Goal: Book appointment/travel/reservation

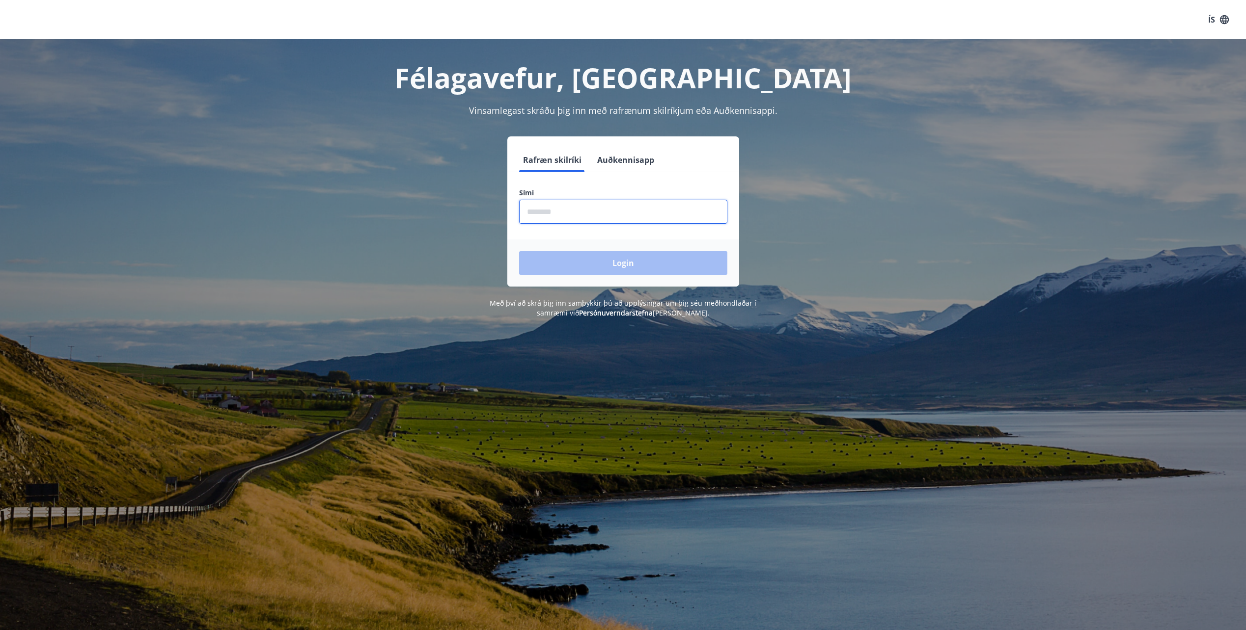
click at [582, 218] on input "phone" at bounding box center [623, 212] width 208 height 24
type input "********"
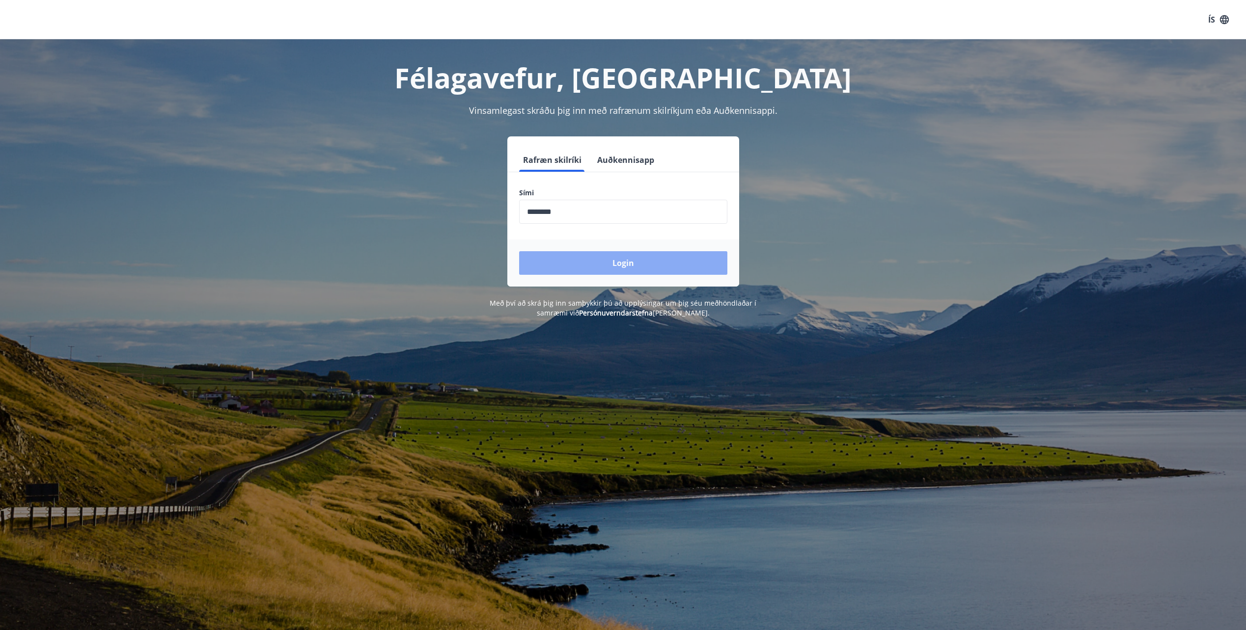
click at [563, 258] on button "Login" at bounding box center [623, 263] width 208 height 24
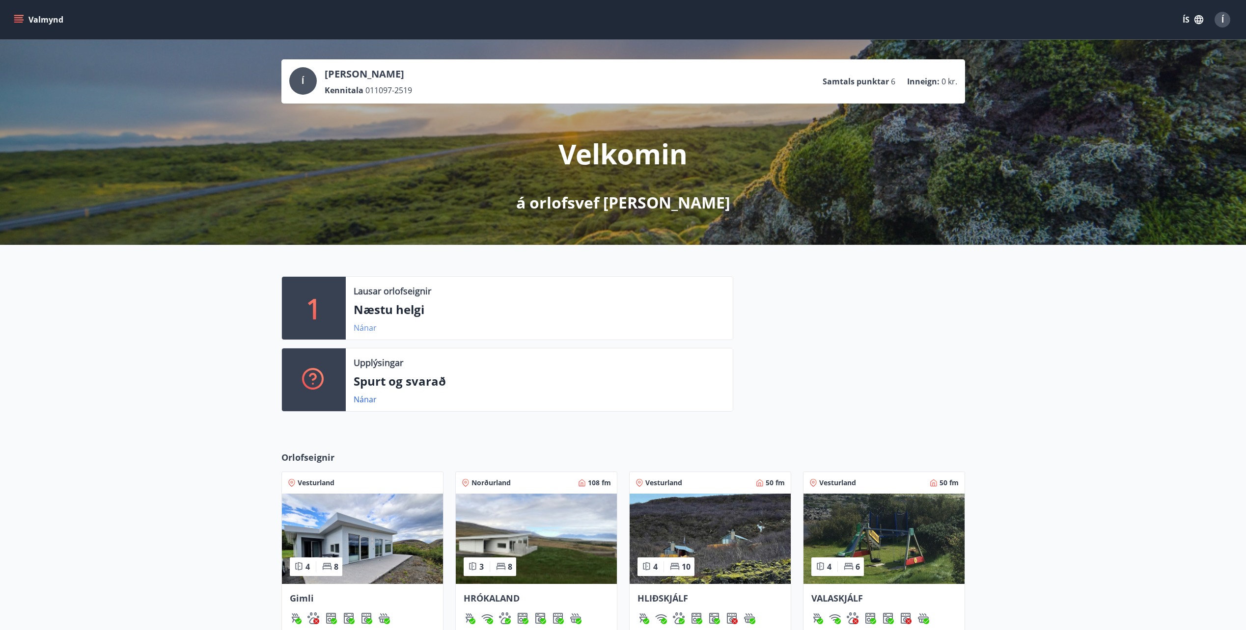
click at [367, 328] on link "Nánar" at bounding box center [364, 328] width 23 height 11
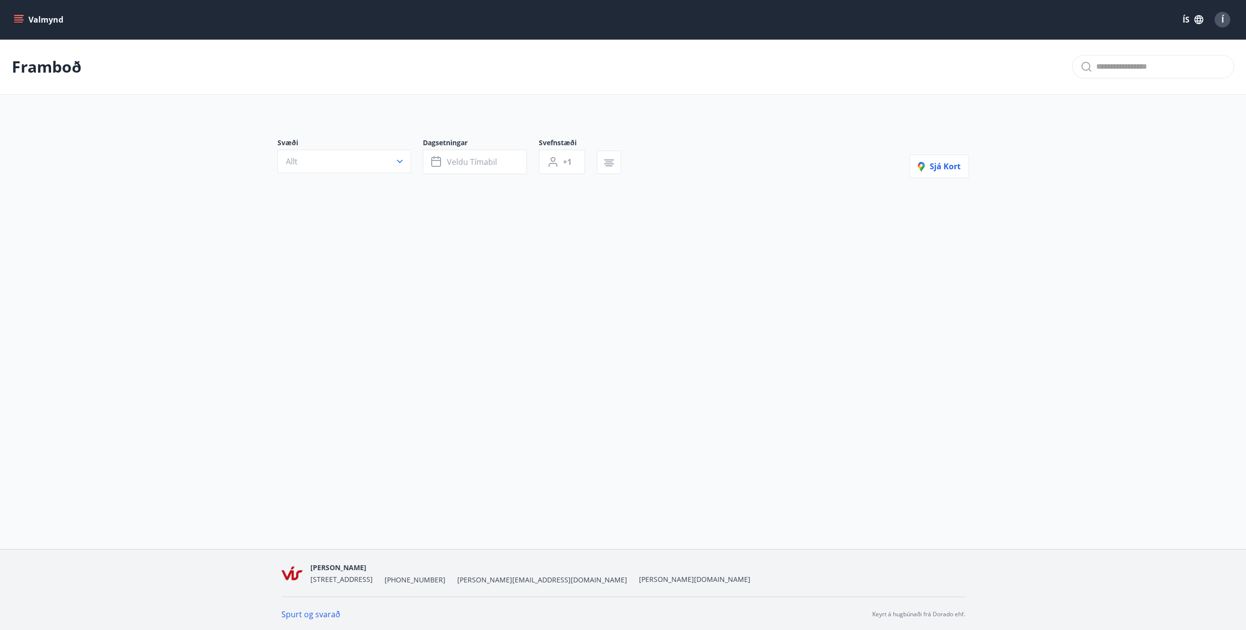
type input "*"
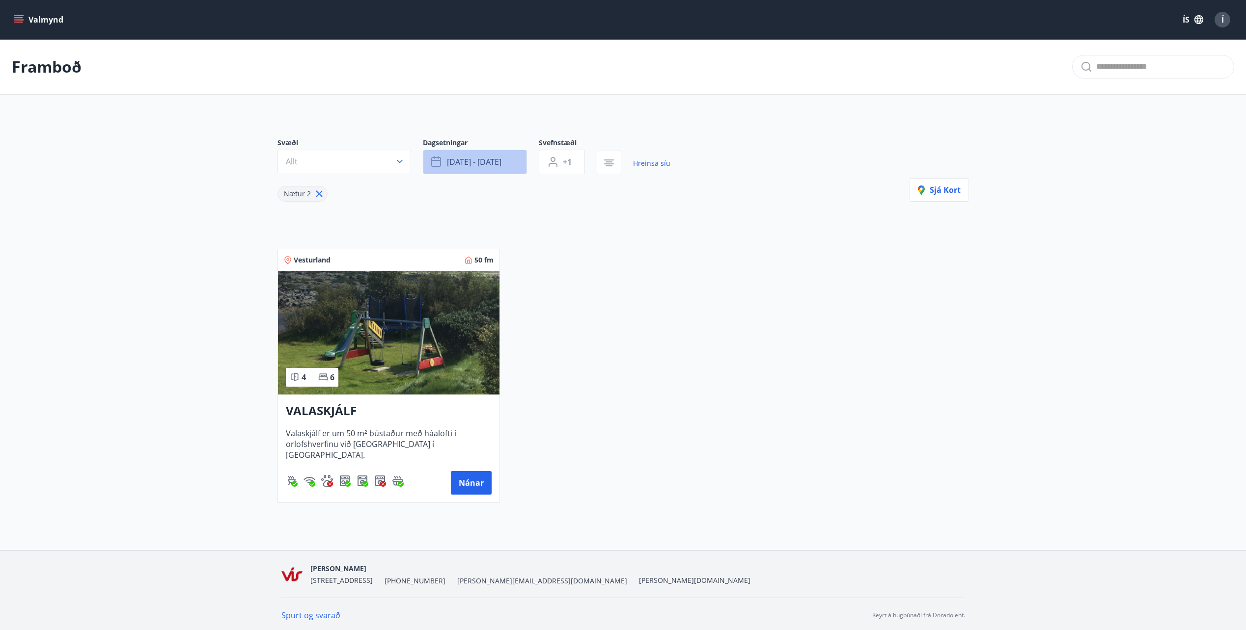
click at [492, 164] on span "[DATE] - [DATE]" at bounding box center [474, 162] width 54 height 11
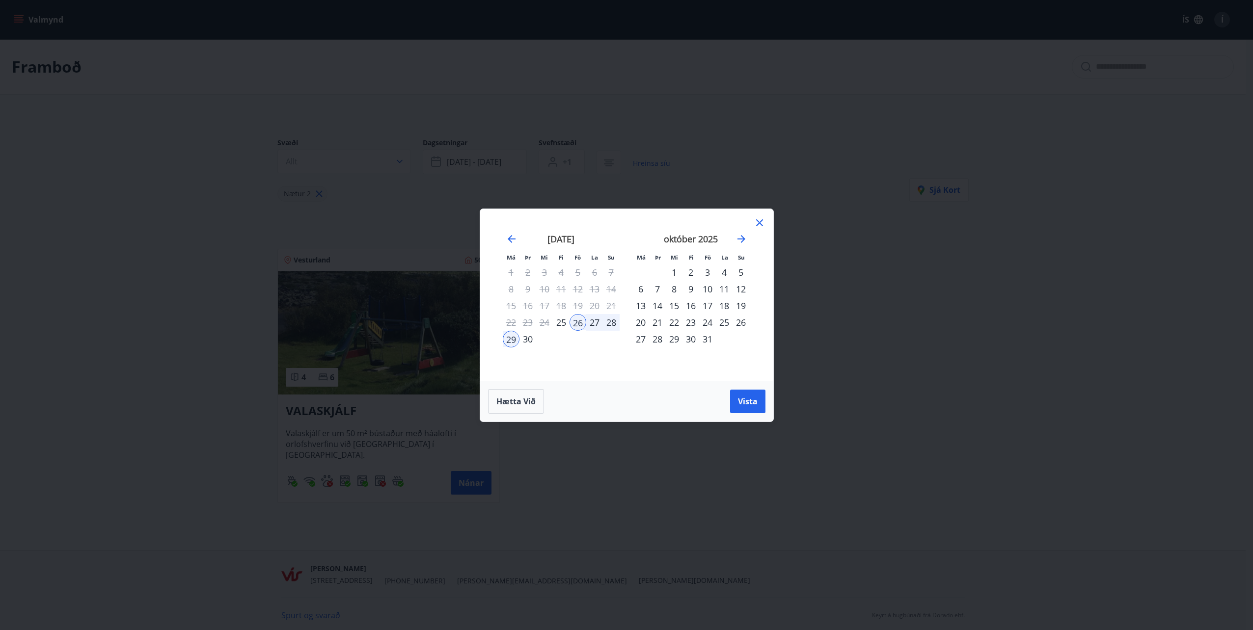
click at [707, 270] on div "3" at bounding box center [707, 272] width 17 height 17
click at [739, 271] on div "5" at bounding box center [741, 272] width 17 height 17
click at [742, 404] on span "Vista" at bounding box center [748, 401] width 20 height 11
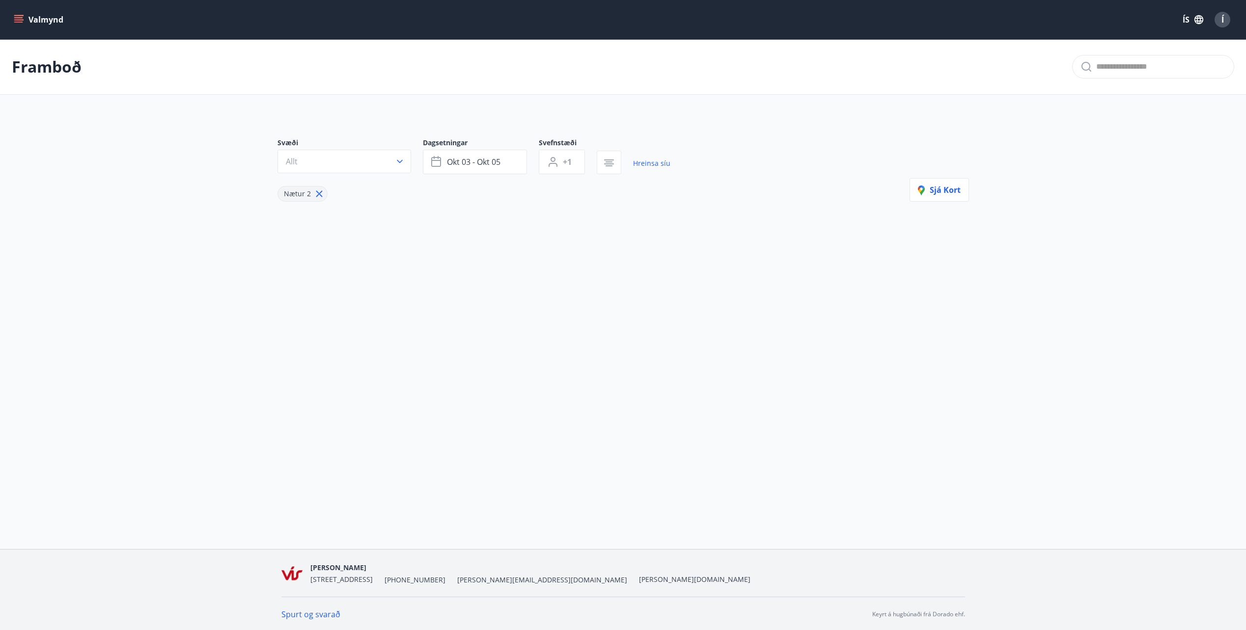
click at [23, 23] on icon "menu" at bounding box center [19, 20] width 10 height 10
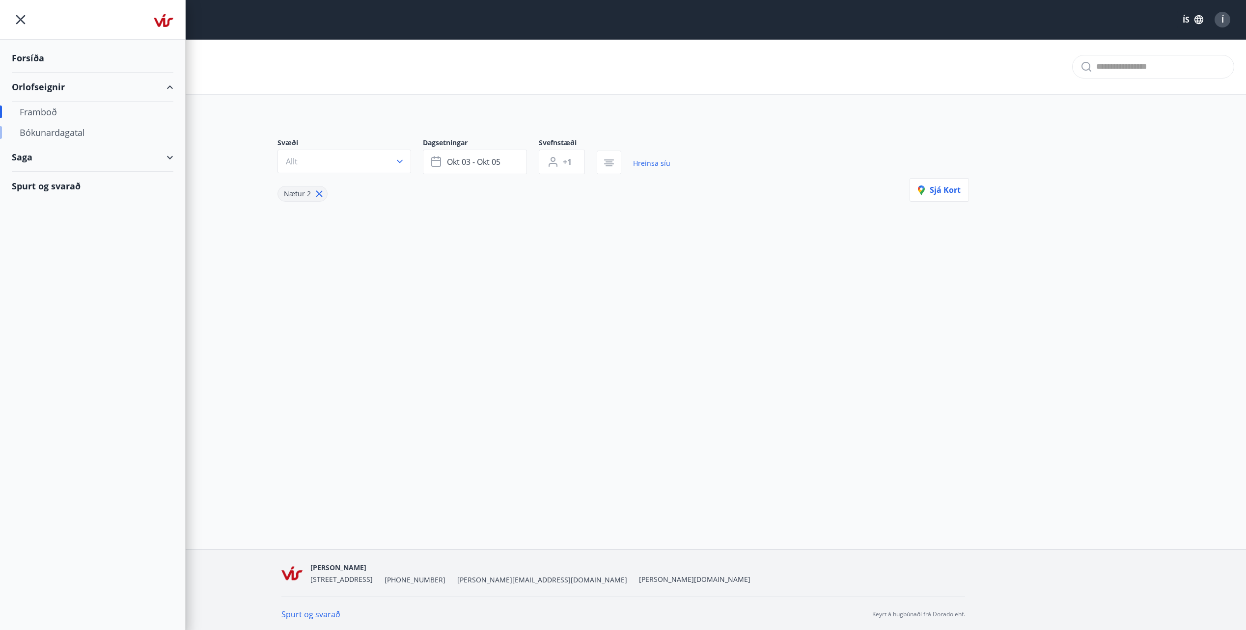
click at [53, 128] on div "Bókunardagatal" at bounding box center [93, 132] width 146 height 21
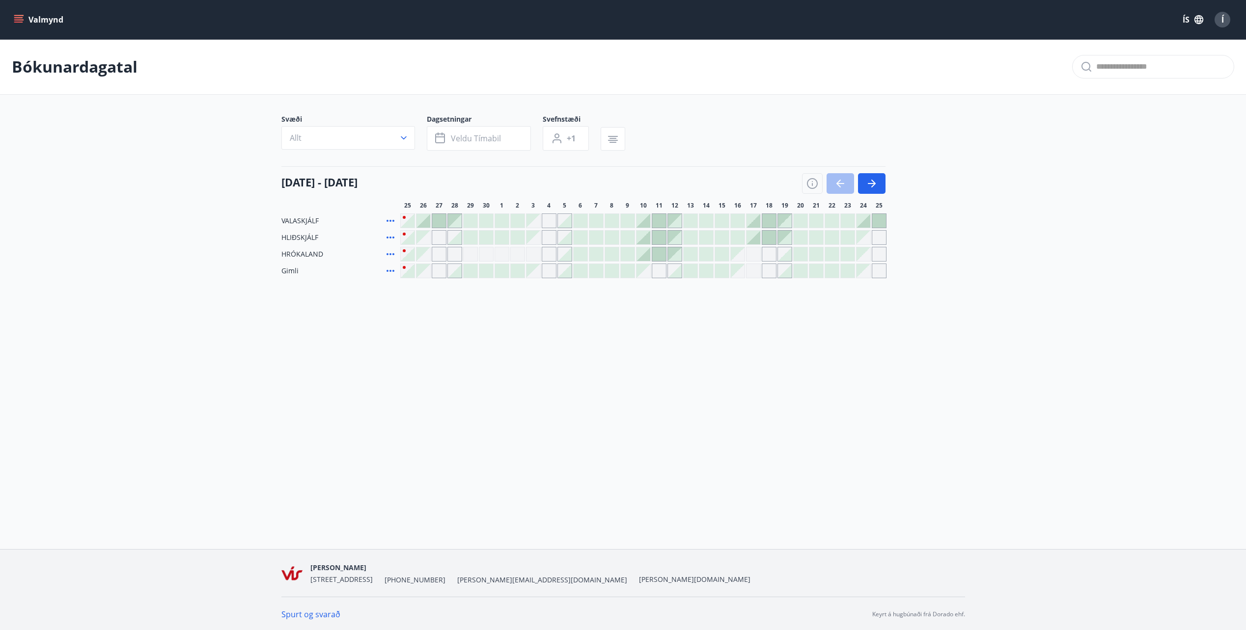
click at [391, 252] on icon at bounding box center [390, 254] width 12 height 12
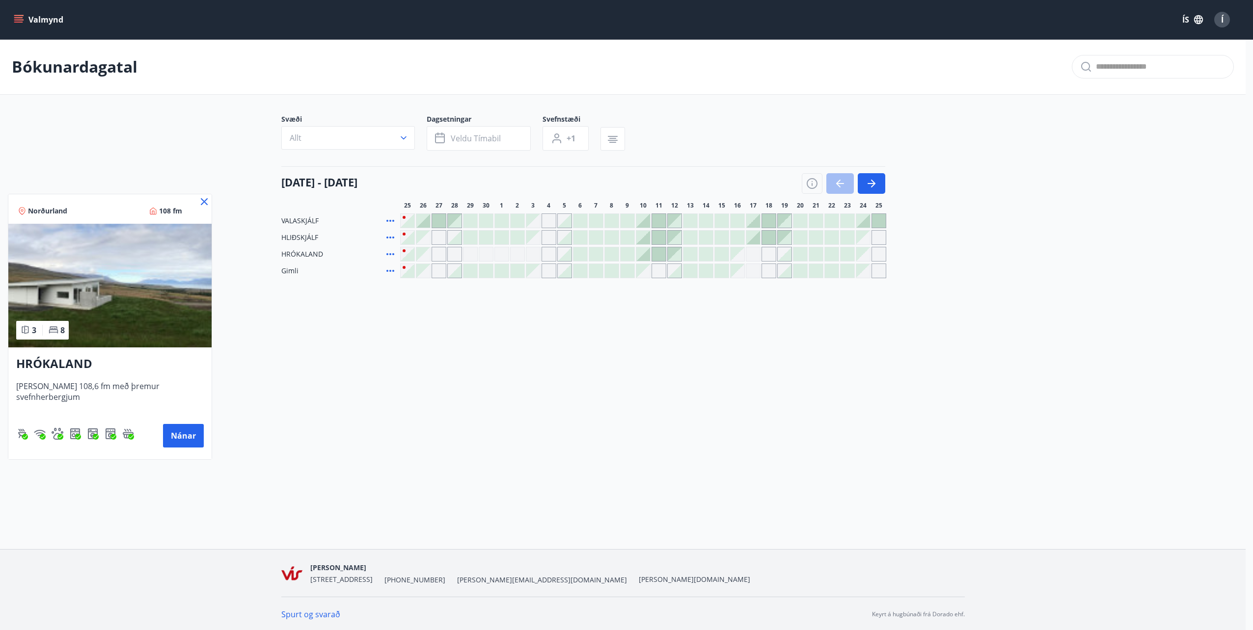
click at [203, 200] on icon at bounding box center [204, 202] width 12 height 12
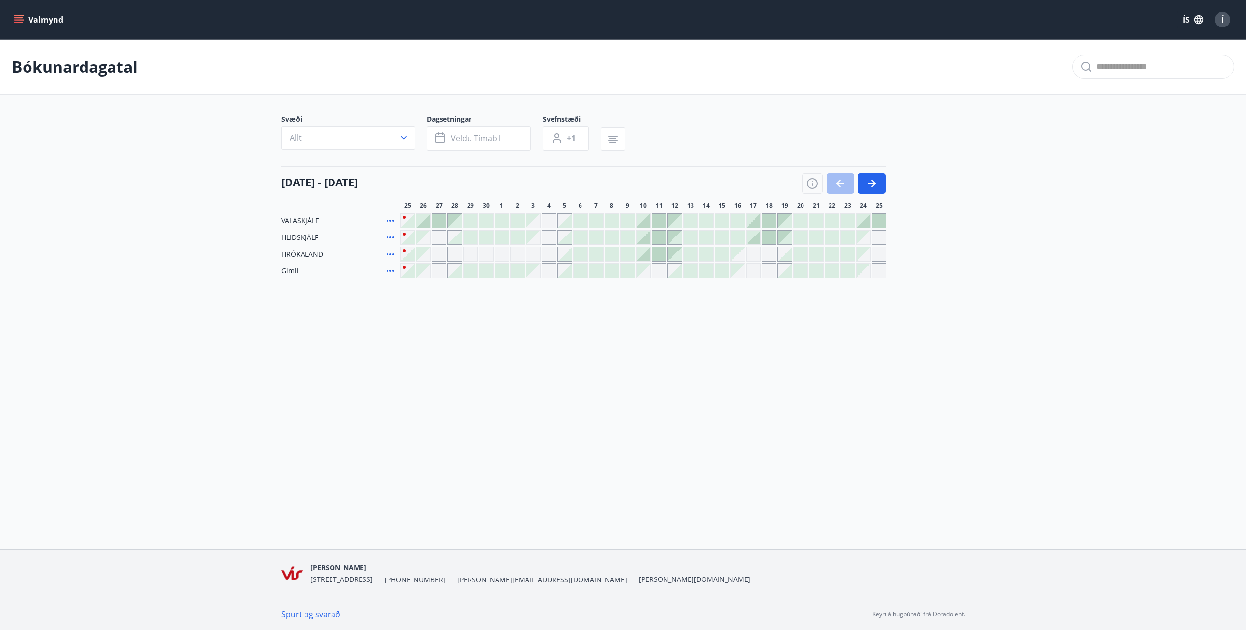
click at [540, 272] on div at bounding box center [643, 271] width 486 height 15
click at [531, 268] on div "Gráir dagar eru ekki bókanlegir" at bounding box center [533, 271] width 14 height 14
click at [519, 272] on div at bounding box center [518, 271] width 14 height 14
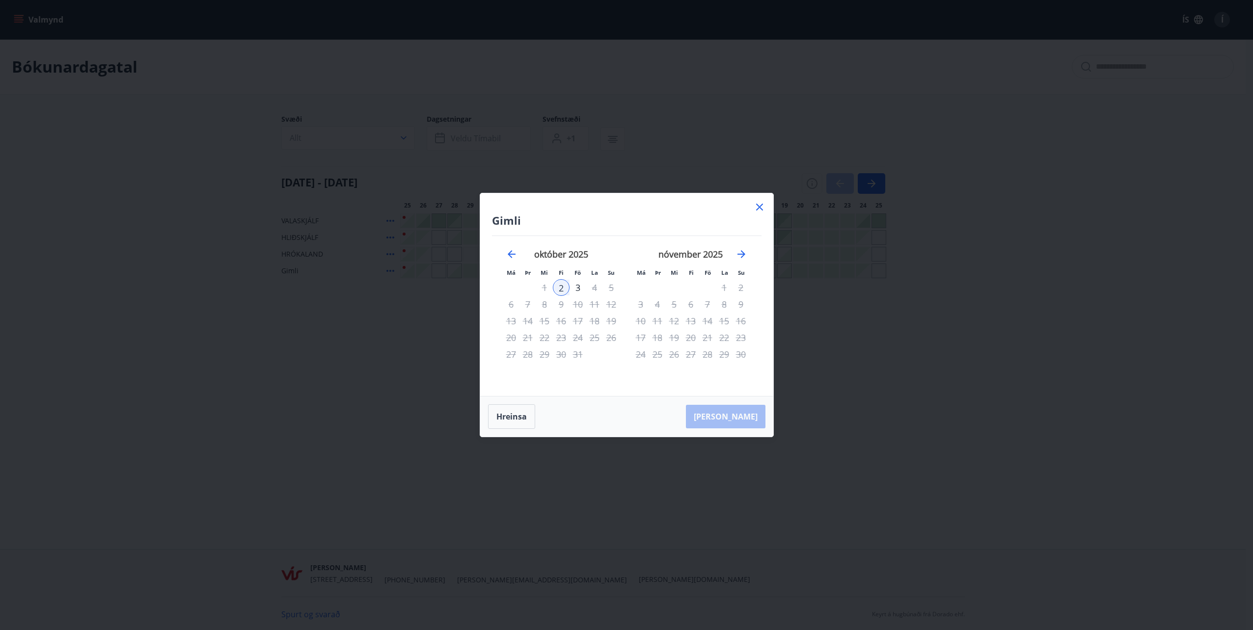
click at [759, 205] on icon at bounding box center [760, 207] width 12 height 12
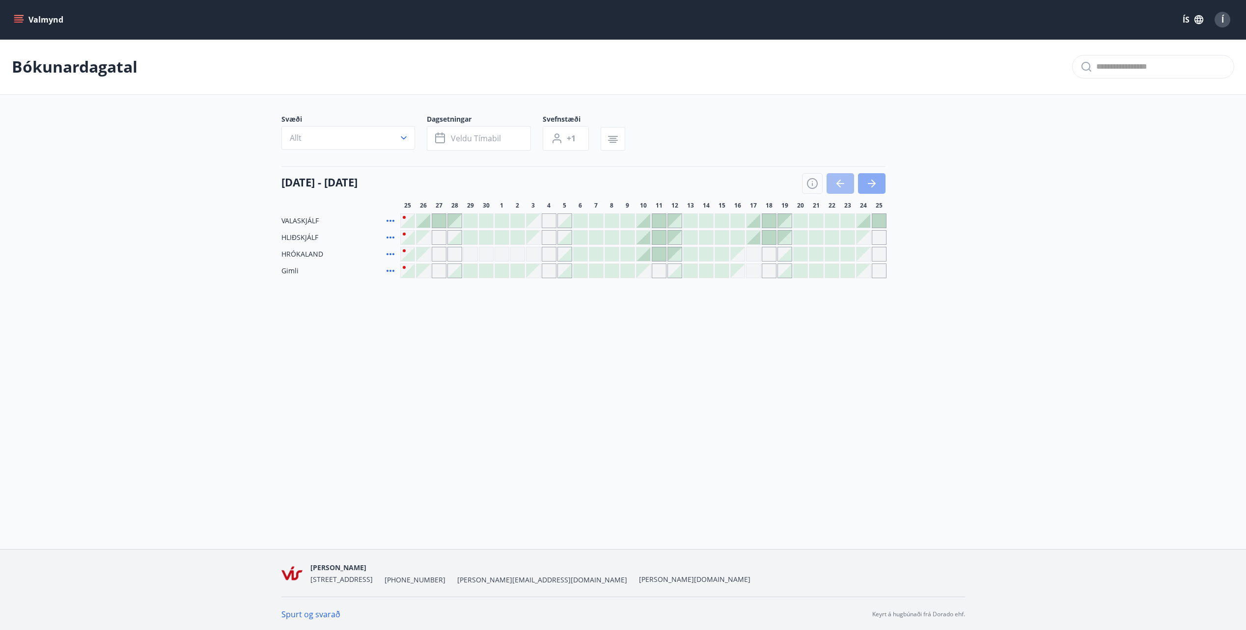
click at [884, 186] on button "button" at bounding box center [871, 183] width 27 height 21
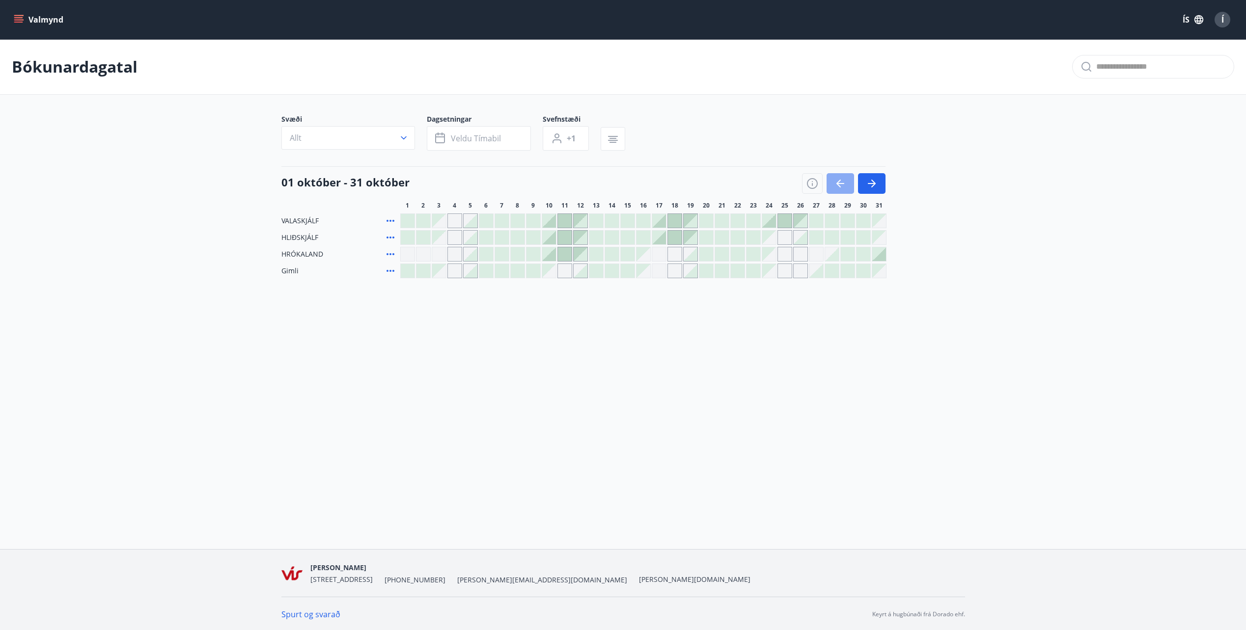
click at [842, 181] on icon "button" at bounding box center [840, 184] width 12 height 12
